Goal: Task Accomplishment & Management: Manage account settings

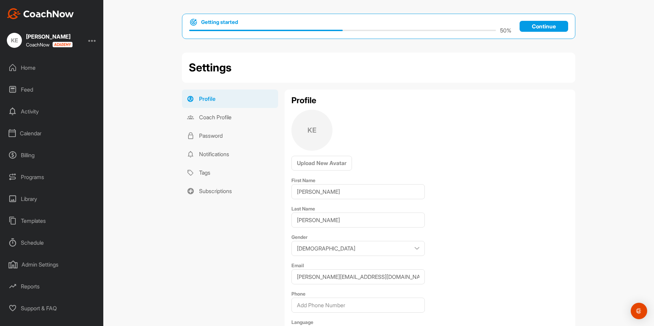
select select "US/Mountain -06:00"
click at [35, 136] on div "Calendar" at bounding box center [52, 133] width 96 height 17
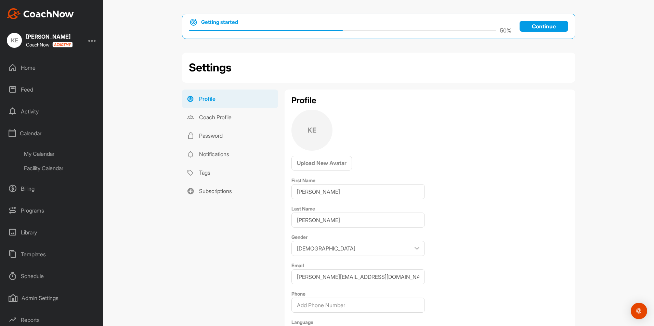
click at [42, 152] on div "My Calendar" at bounding box center [59, 154] width 81 height 14
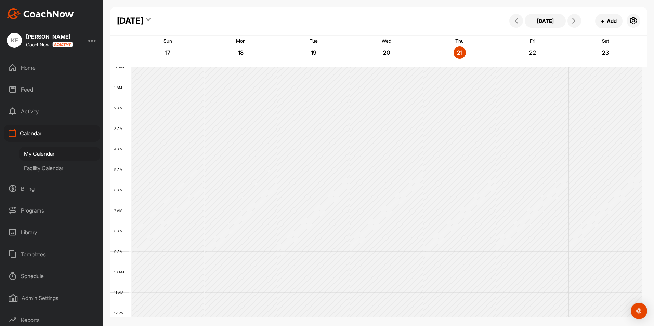
scroll to position [118, 0]
click at [27, 89] on div "Feed" at bounding box center [52, 89] width 96 height 17
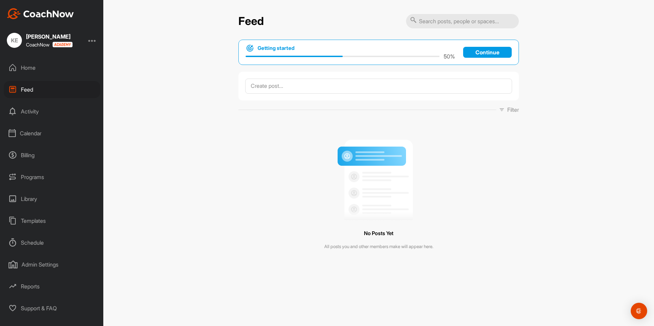
click at [25, 67] on div "Home" at bounding box center [52, 67] width 96 height 17
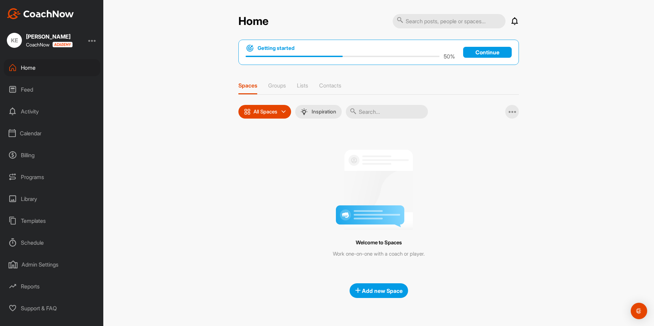
click at [27, 132] on div "Calendar" at bounding box center [52, 133] width 96 height 17
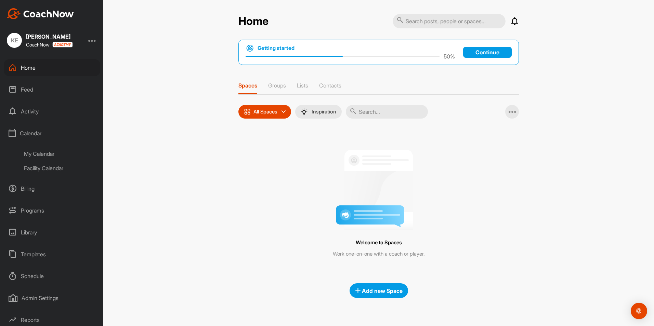
click at [38, 169] on div "Facility Calendar" at bounding box center [59, 168] width 81 height 14
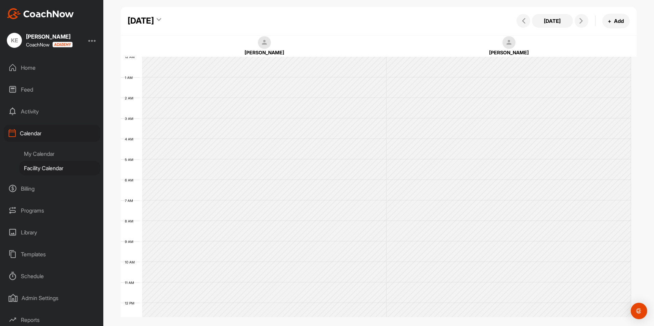
scroll to position [118, 0]
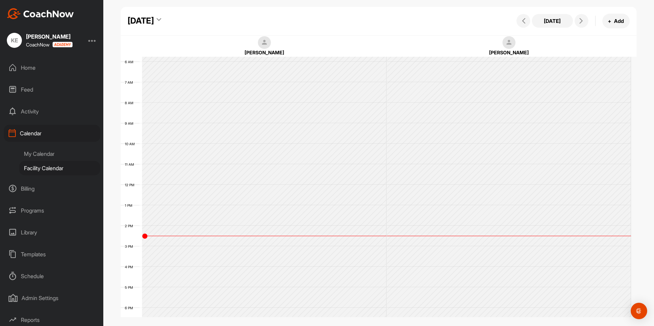
click at [38, 153] on div "My Calendar" at bounding box center [59, 154] width 81 height 14
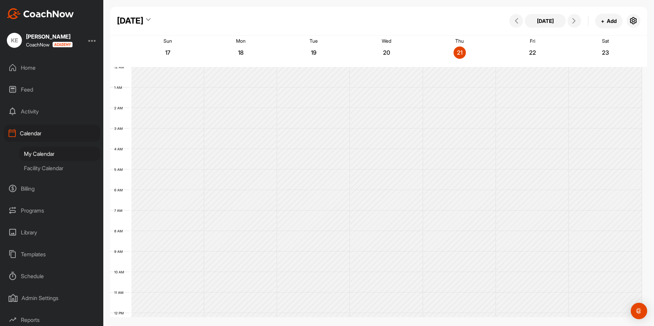
scroll to position [118, 0]
click at [33, 209] on div "Programs" at bounding box center [52, 210] width 96 height 17
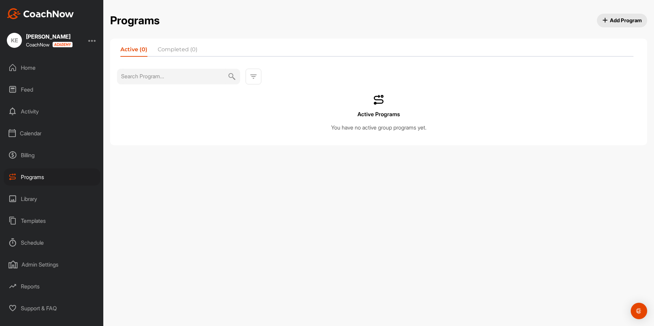
click at [35, 218] on div "Templates" at bounding box center [52, 221] width 96 height 17
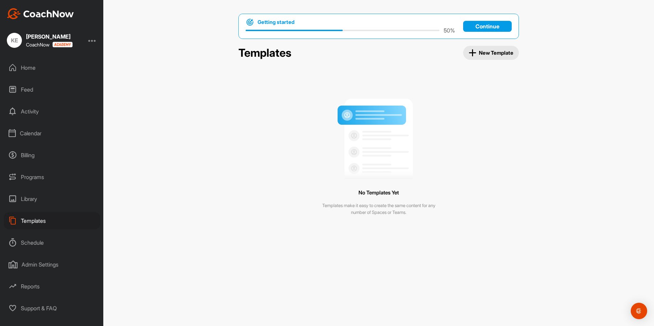
click at [34, 241] on div "Schedule" at bounding box center [52, 242] width 96 height 17
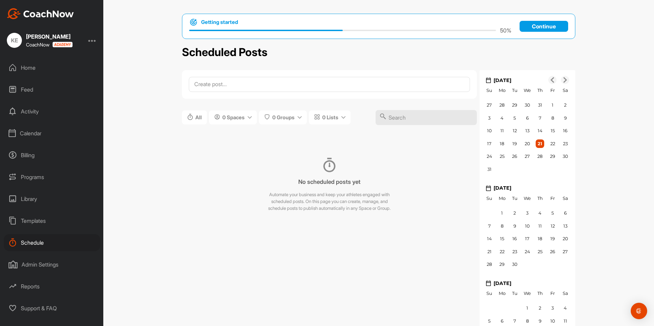
click at [39, 263] on div "Admin Settings" at bounding box center [52, 264] width 96 height 17
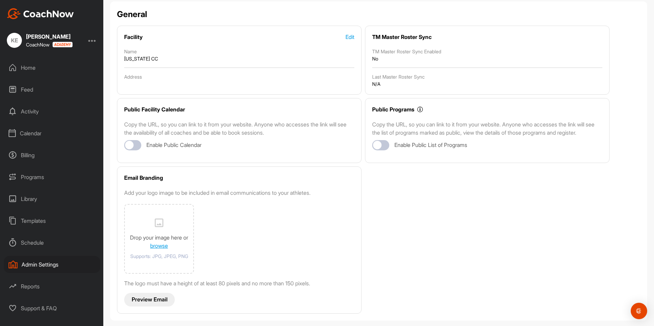
scroll to position [60, 0]
click at [131, 141] on div at bounding box center [129, 145] width 9 height 9
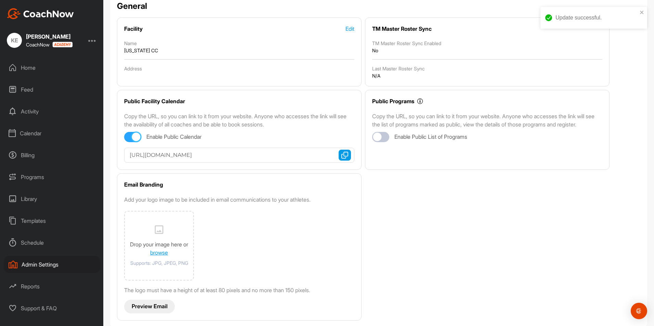
click at [136, 137] on div at bounding box center [136, 137] width 9 height 9
checkbox input "false"
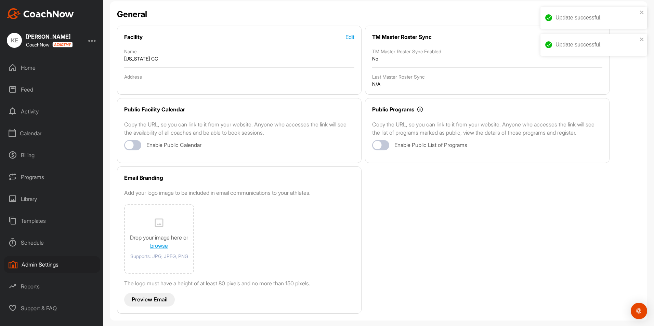
scroll to position [0, 0]
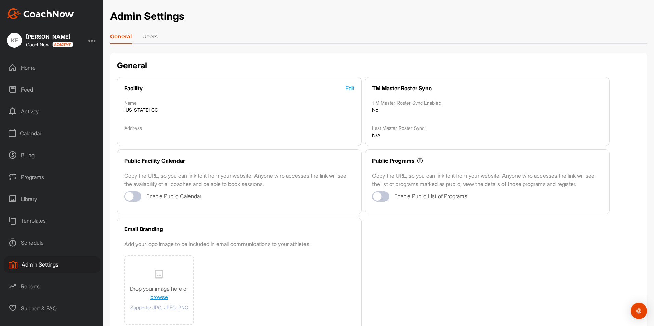
click at [152, 36] on link "Users" at bounding box center [149, 38] width 15 height 11
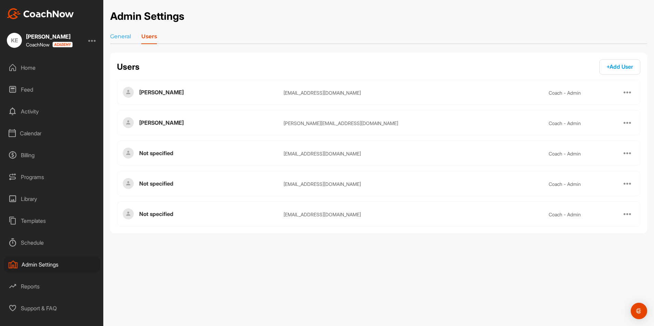
click at [629, 123] on div at bounding box center [628, 123] width 8 height 8
click at [146, 124] on div "[PERSON_NAME]" at bounding box center [211, 123] width 144 height 8
click at [128, 123] on img at bounding box center [128, 122] width 11 height 11
click at [34, 245] on div "Schedule" at bounding box center [52, 242] width 96 height 17
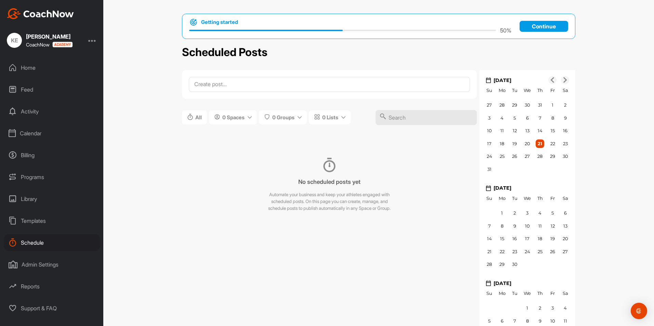
click at [35, 267] on div "Admin Settings" at bounding box center [52, 264] width 96 height 17
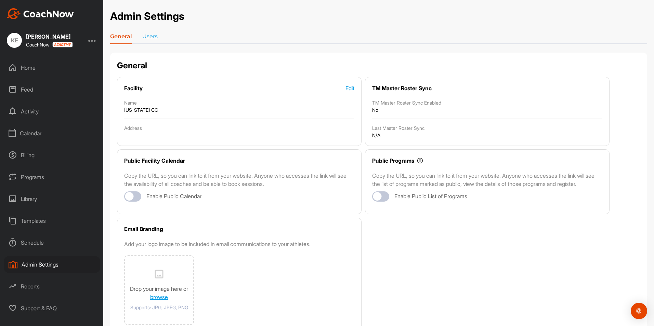
click at [29, 67] on div "Home" at bounding box center [52, 67] width 96 height 17
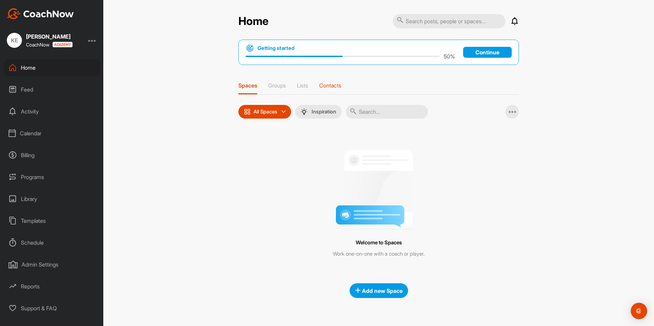
click at [332, 85] on p "Contacts" at bounding box center [330, 85] width 22 height 7
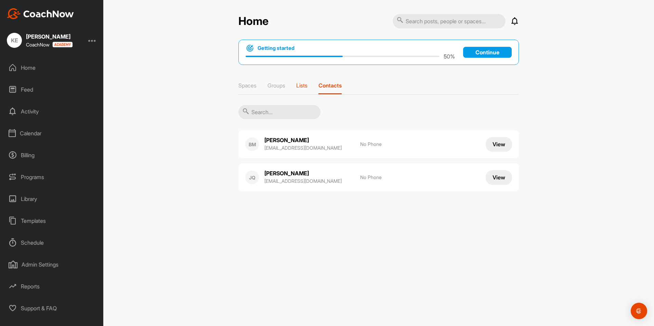
click at [305, 84] on p "Lists" at bounding box center [301, 85] width 11 height 7
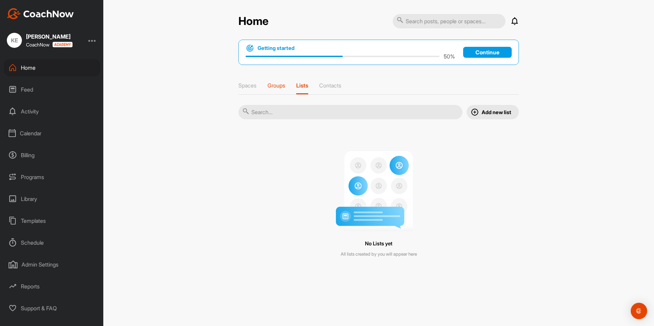
click at [278, 86] on p "Groups" at bounding box center [277, 85] width 18 height 7
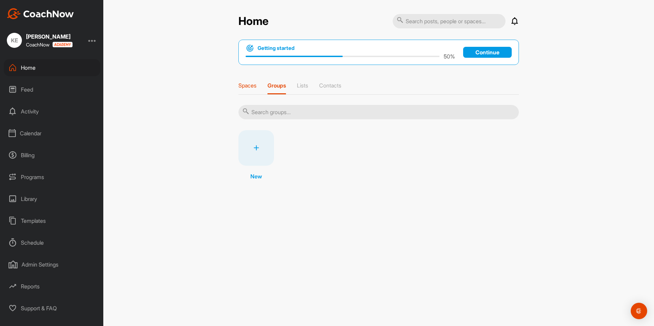
click at [246, 85] on p "Spaces" at bounding box center [248, 85] width 18 height 7
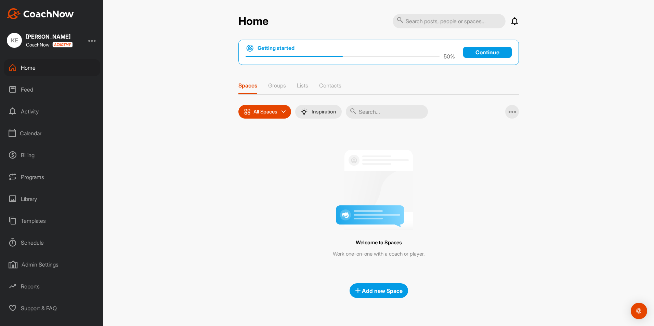
click at [32, 129] on div "Calendar" at bounding box center [52, 133] width 96 height 17
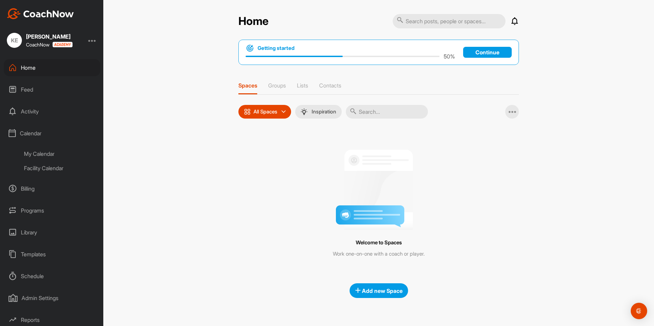
click at [52, 153] on div "My Calendar" at bounding box center [59, 154] width 81 height 14
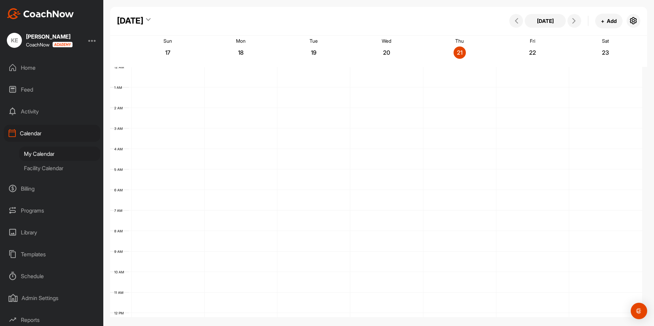
scroll to position [118, 0]
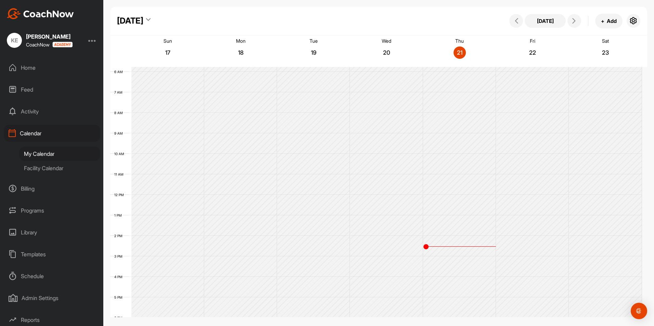
click at [151, 21] on icon at bounding box center [148, 20] width 4 height 7
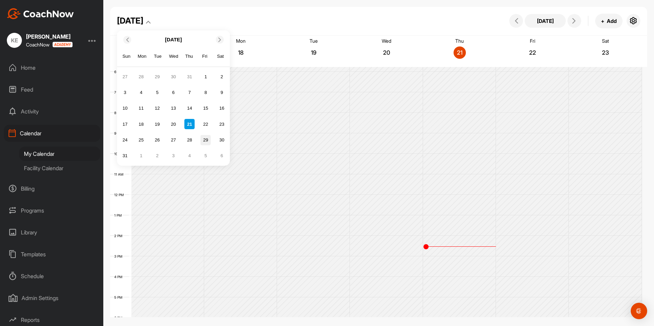
drag, startPoint x: 150, startPoint y: 140, endPoint x: 201, endPoint y: 137, distance: 51.4
click at [200, 137] on div "24 25 26 27 28 29 30" at bounding box center [173, 140] width 109 height 12
click at [175, 139] on div "27" at bounding box center [173, 140] width 10 height 10
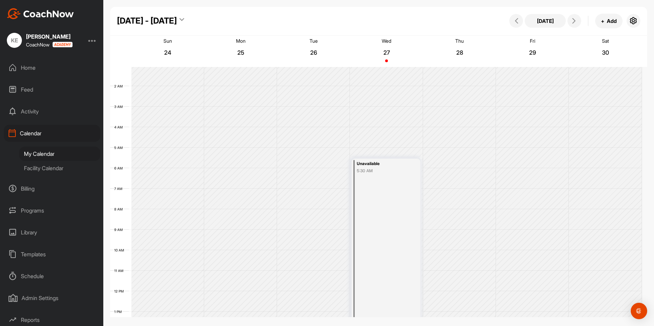
scroll to position [16, 0]
click at [635, 22] on icon "button" at bounding box center [634, 21] width 8 height 8
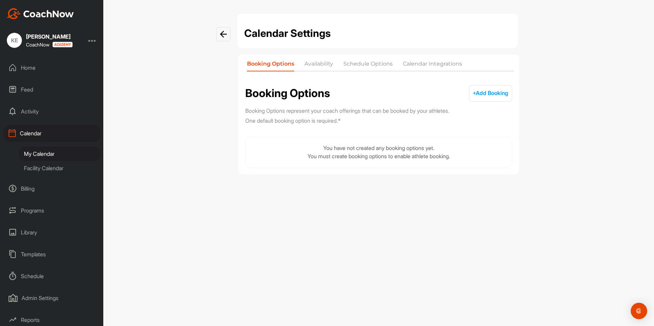
click at [381, 65] on li "Schedule Options" at bounding box center [368, 65] width 49 height 11
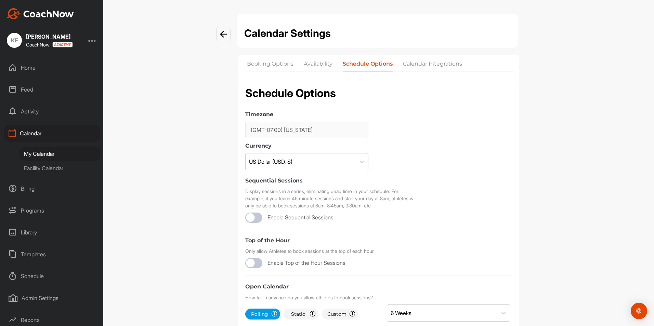
click at [439, 64] on li "Calendar Integrations" at bounding box center [432, 65] width 59 height 11
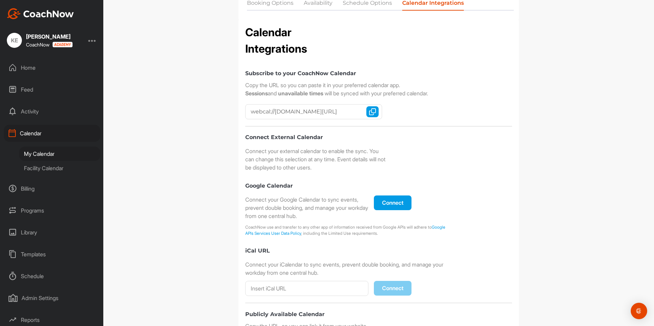
scroll to position [48, 0]
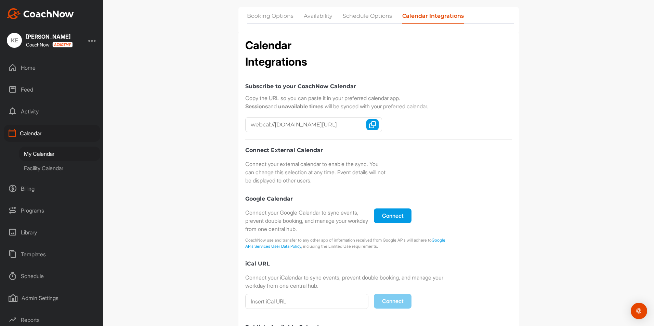
click at [390, 216] on button "Connect" at bounding box center [393, 216] width 38 height 15
click at [265, 13] on li "Booking Options" at bounding box center [270, 17] width 47 height 11
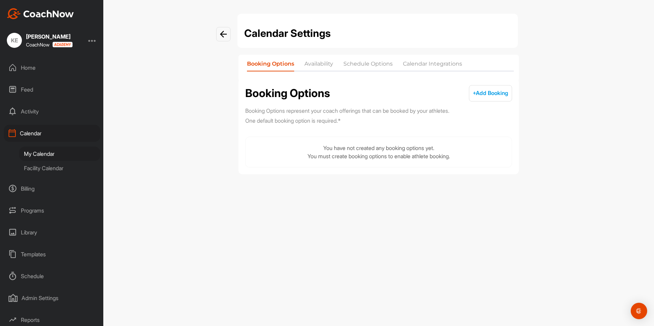
click at [324, 62] on li "Availability" at bounding box center [319, 65] width 29 height 11
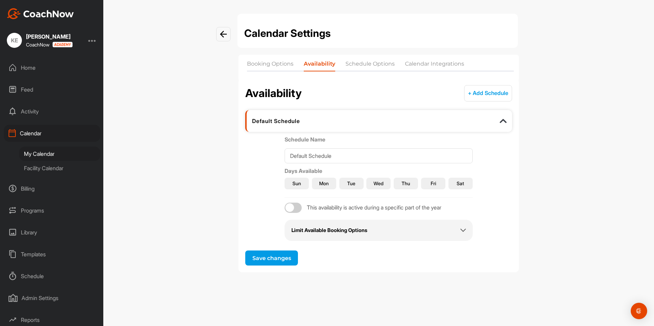
click at [47, 154] on div "My Calendar" at bounding box center [59, 154] width 81 height 14
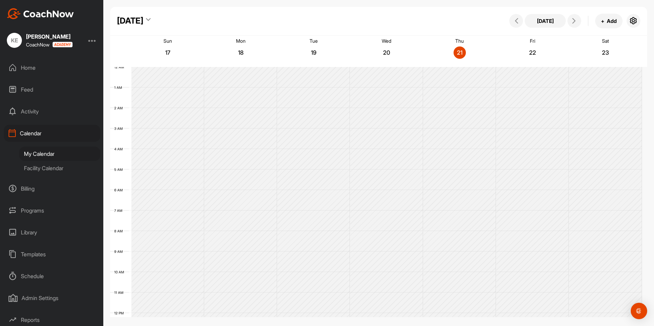
scroll to position [118, 0]
click at [575, 20] on icon at bounding box center [573, 20] width 5 height 5
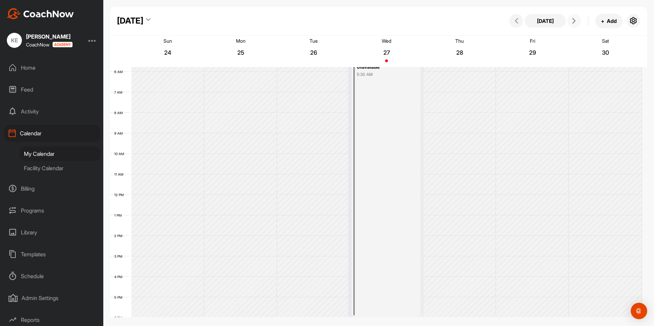
click at [575, 20] on icon at bounding box center [573, 20] width 5 height 5
click at [517, 21] on icon at bounding box center [516, 20] width 5 height 5
drag, startPoint x: 366, startPoint y: 119, endPoint x: 454, endPoint y: 164, distance: 97.9
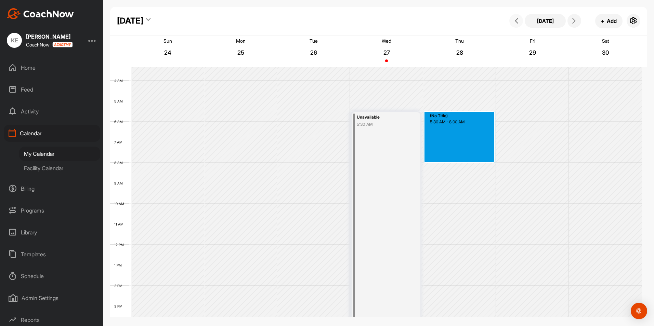
drag, startPoint x: 443, startPoint y: 114, endPoint x: 442, endPoint y: 158, distance: 43.8
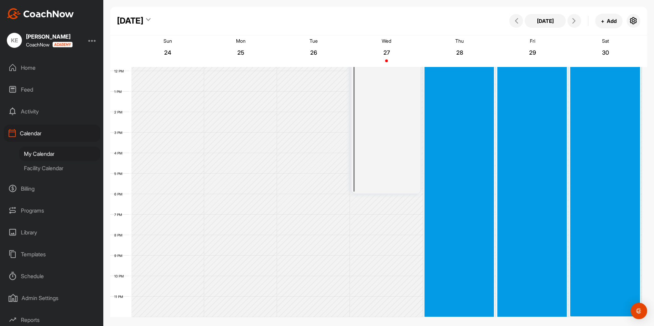
scroll to position [242, 0]
drag, startPoint x: 428, startPoint y: 113, endPoint x: 617, endPoint y: 313, distance: 275.2
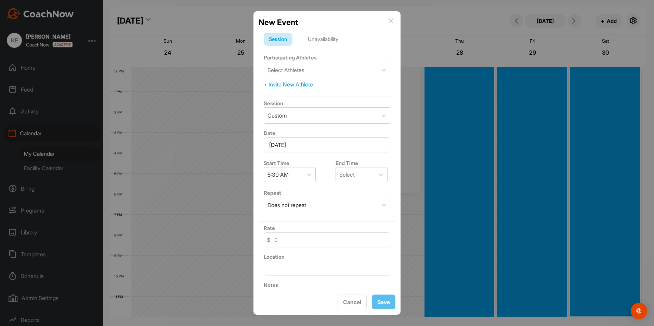
click at [316, 40] on div "Unavailability" at bounding box center [323, 39] width 41 height 13
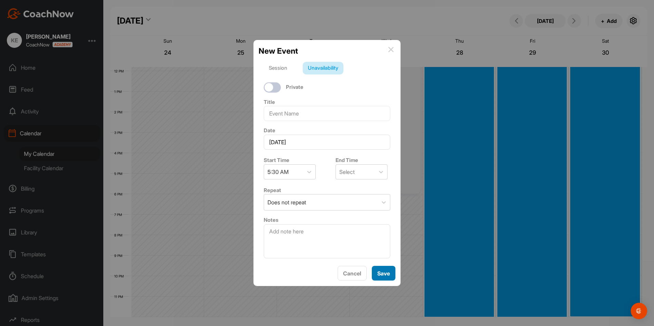
click at [383, 272] on button "Save" at bounding box center [384, 273] width 24 height 15
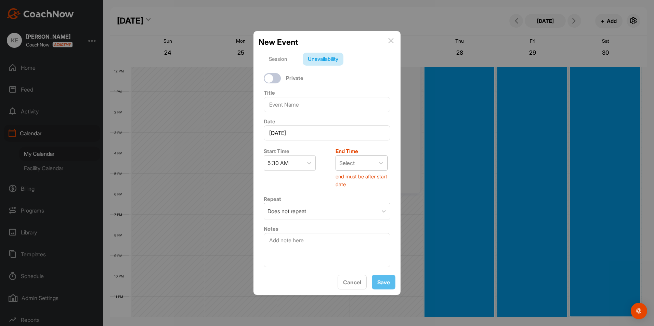
click at [359, 160] on div "Select" at bounding box center [355, 163] width 39 height 14
click at [348, 223] on div "7:00 PM" at bounding box center [359, 223] width 52 height 14
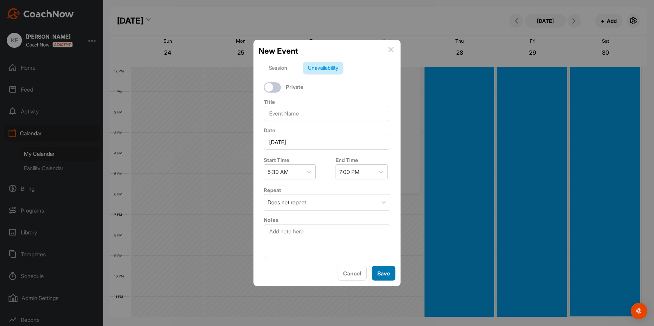
click at [384, 272] on button "Save" at bounding box center [384, 273] width 24 height 15
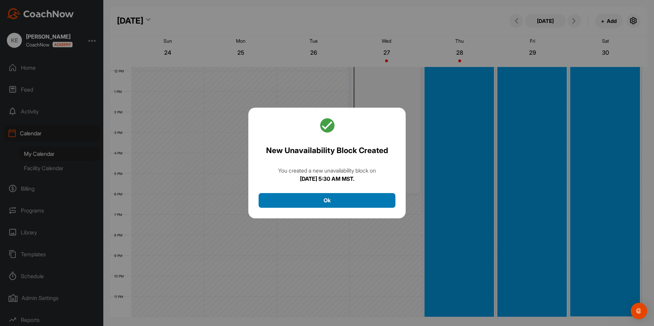
click at [328, 198] on button "Ok" at bounding box center [327, 200] width 137 height 15
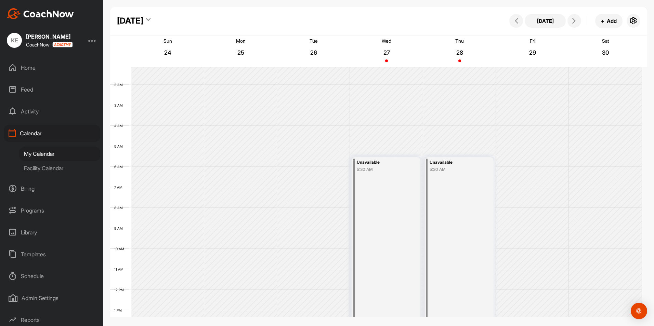
scroll to position [34, 0]
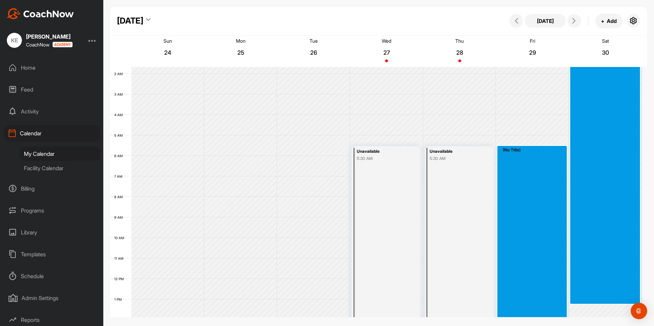
drag, startPoint x: 500, startPoint y: 148, endPoint x: 596, endPoint y: 302, distance: 182.0
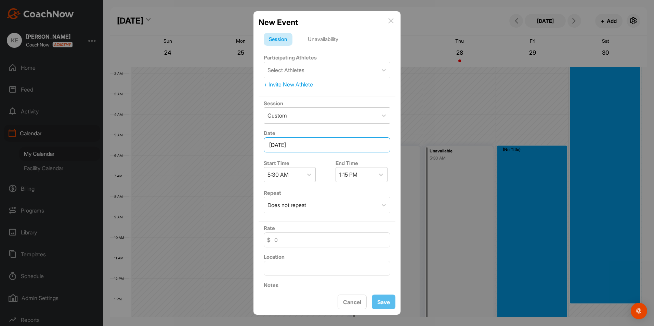
click at [318, 147] on input "[DATE]" at bounding box center [327, 145] width 127 height 15
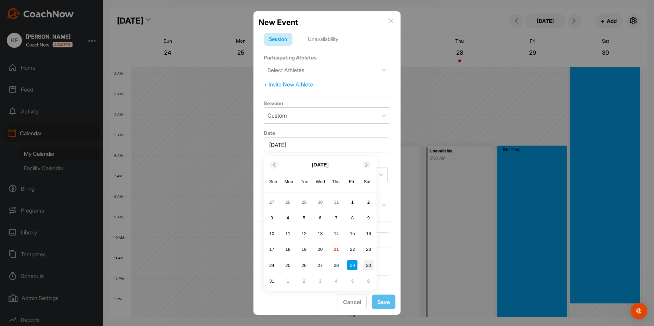
click at [368, 267] on div "30" at bounding box center [369, 265] width 10 height 10
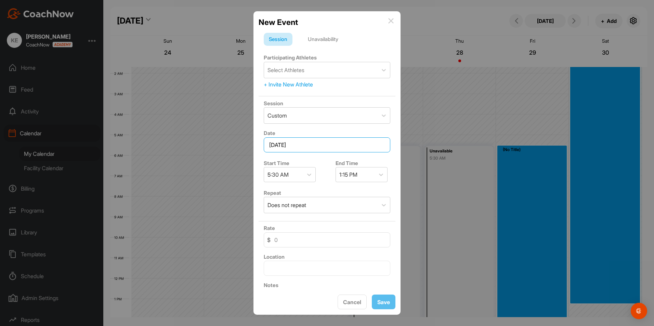
click at [314, 147] on input "[DATE]" at bounding box center [327, 145] width 127 height 15
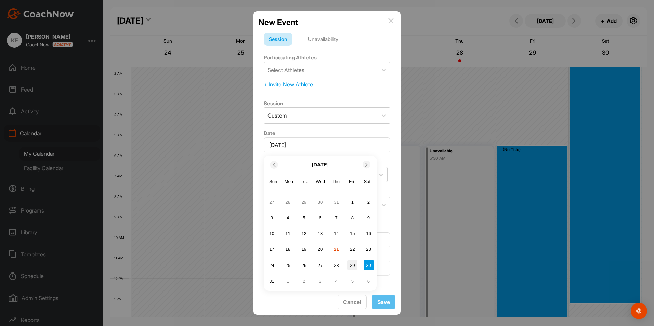
click at [352, 268] on div "29" at bounding box center [352, 265] width 10 height 10
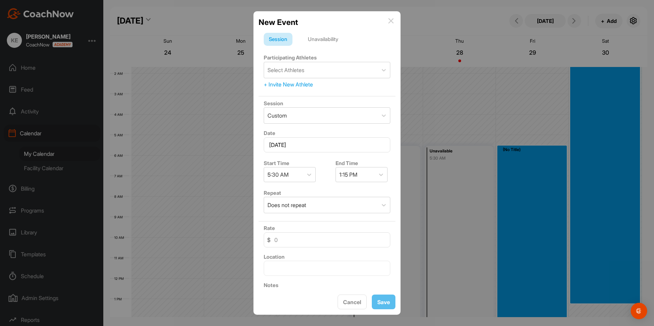
click at [321, 39] on div "Unavailability" at bounding box center [323, 39] width 41 height 13
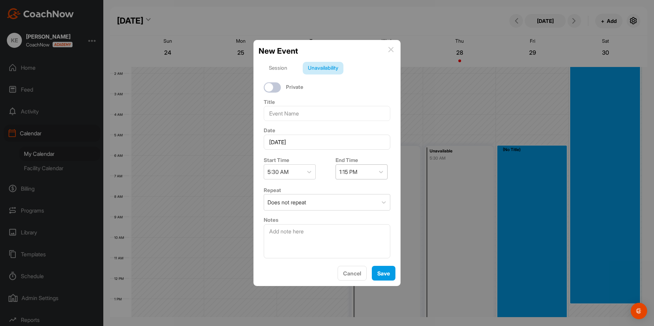
click at [370, 173] on div "1:15 PM" at bounding box center [355, 172] width 39 height 14
click at [350, 252] on div "7:00 PM" at bounding box center [359, 247] width 52 height 14
click at [383, 272] on button "Save" at bounding box center [384, 273] width 24 height 15
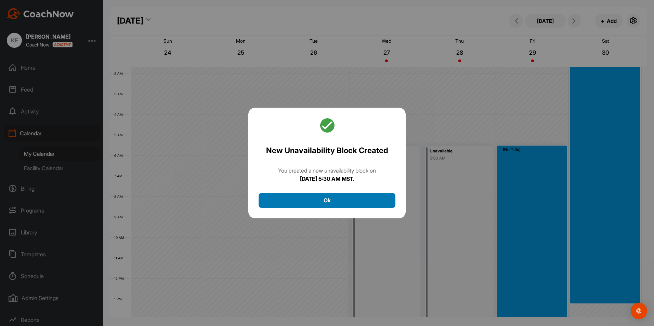
click at [320, 199] on button "Ok" at bounding box center [327, 200] width 137 height 15
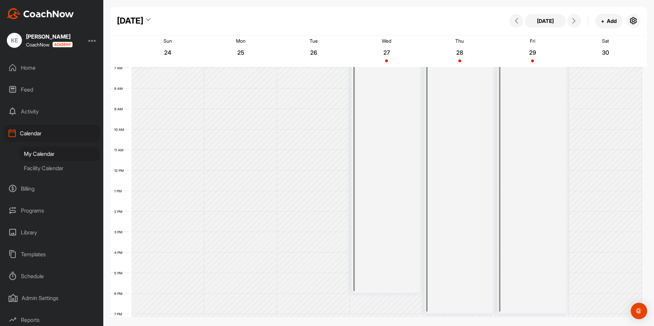
scroll to position [0, 0]
